Goal: Task Accomplishment & Management: Use online tool/utility

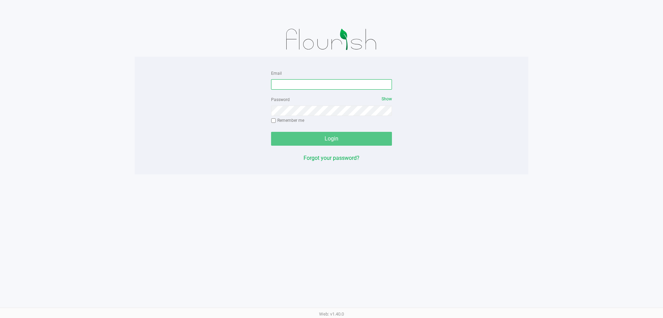
click at [276, 84] on input "Email" at bounding box center [331, 84] width 121 height 10
type input "cdoelle@liveparallel.com"
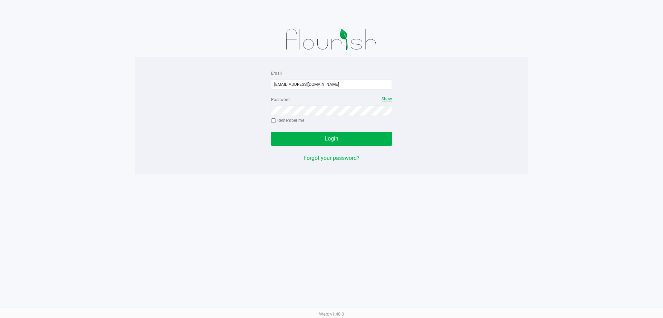
click at [387, 99] on span "Show" at bounding box center [387, 98] width 10 height 5
click at [354, 146] on div "Email cdoelle@liveparallel.com Password Hide Remember me Login Forgot your pass…" at bounding box center [331, 115] width 131 height 93
click at [353, 142] on button "Login" at bounding box center [331, 139] width 121 height 14
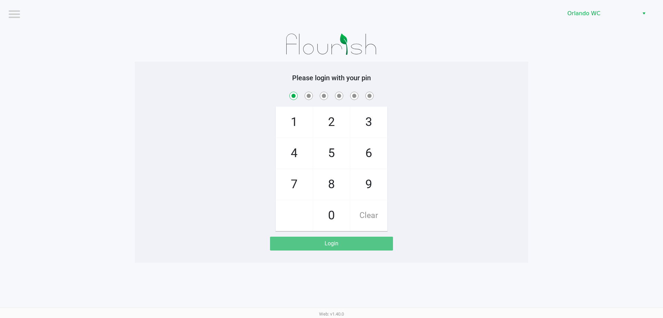
checkbox input "true"
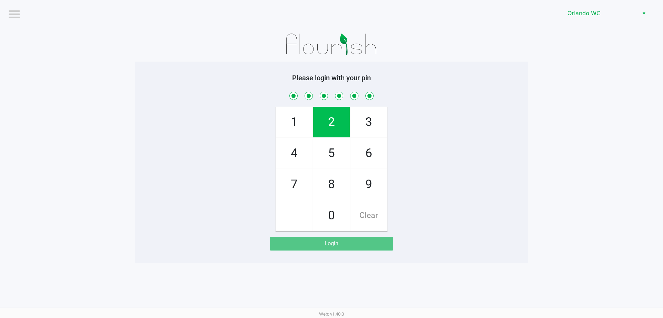
checkbox input "true"
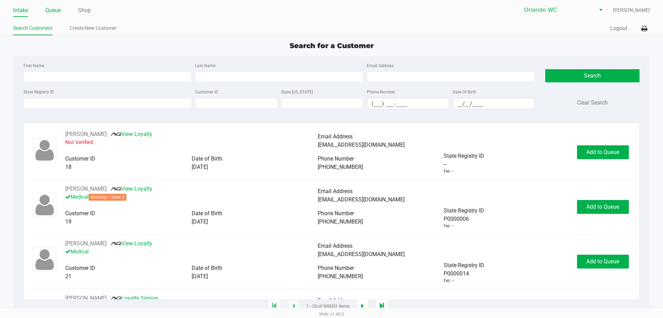
click at [54, 8] on link "Queue" at bounding box center [53, 11] width 16 height 10
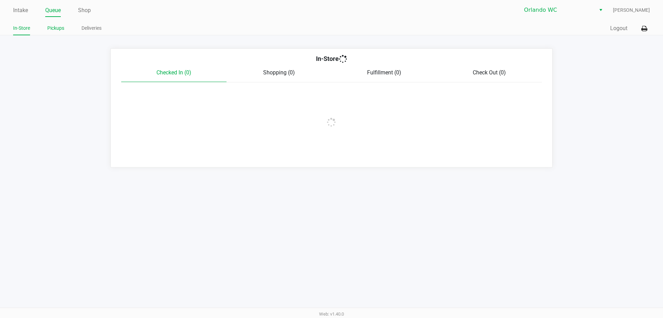
click at [52, 25] on link "Pickups" at bounding box center [55, 28] width 17 height 9
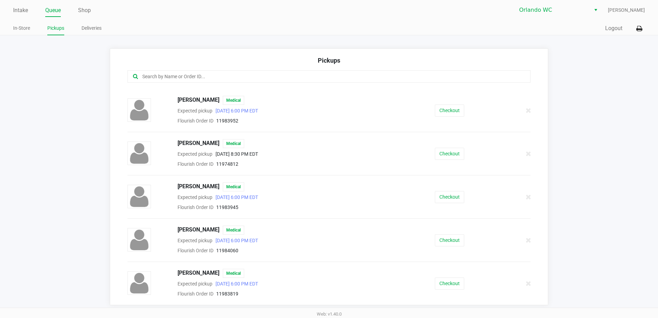
scroll to position [1, 0]
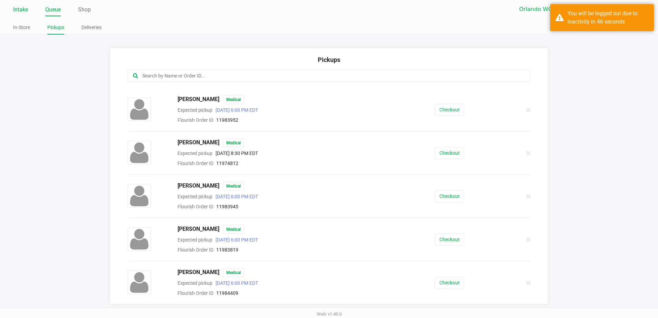
click at [16, 4] on li "Intake" at bounding box center [20, 10] width 15 height 12
click at [17, 8] on link "Intake" at bounding box center [20, 10] width 15 height 10
drag, startPoint x: 591, startPoint y: 94, endPoint x: 539, endPoint y: 83, distance: 53.7
click at [594, 95] on app-pickups "Pickups AARON BERNING Medical Expected pickup Sep 21, 2025 6:00 PM EDT Flourish…" at bounding box center [329, 176] width 658 height 256
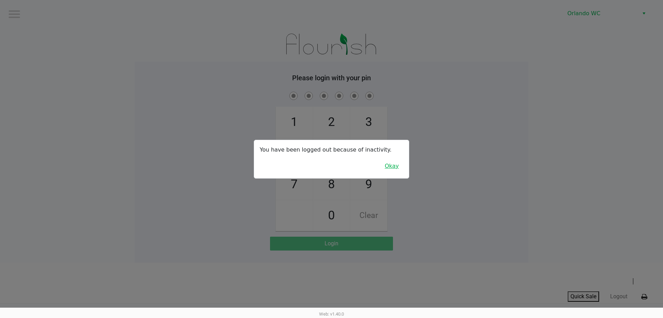
click at [391, 165] on button "Okay" at bounding box center [391, 165] width 23 height 13
